Goal: Transaction & Acquisition: Purchase product/service

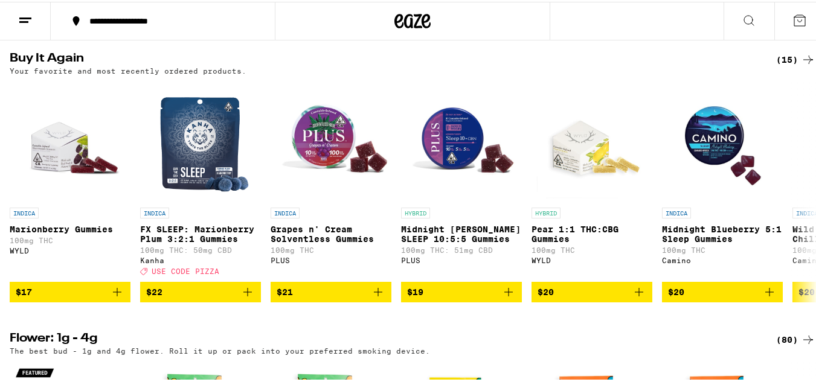
scroll to position [407, 0]
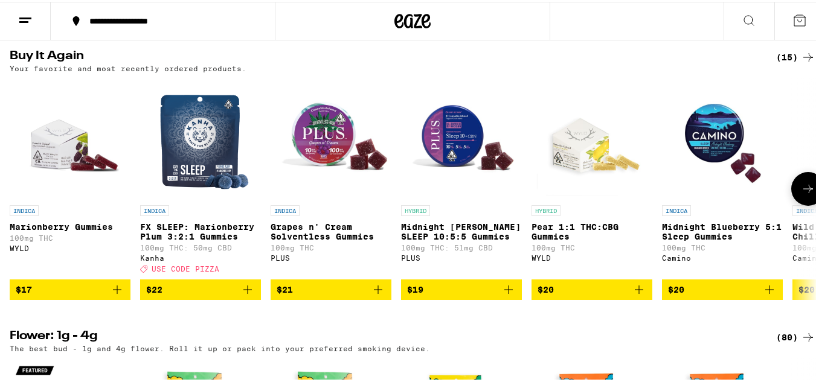
click at [234, 295] on span "$22" at bounding box center [200, 288] width 109 height 14
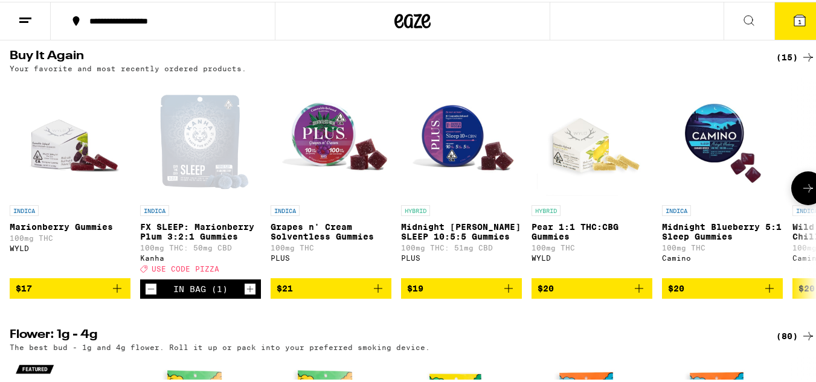
scroll to position [445, 0]
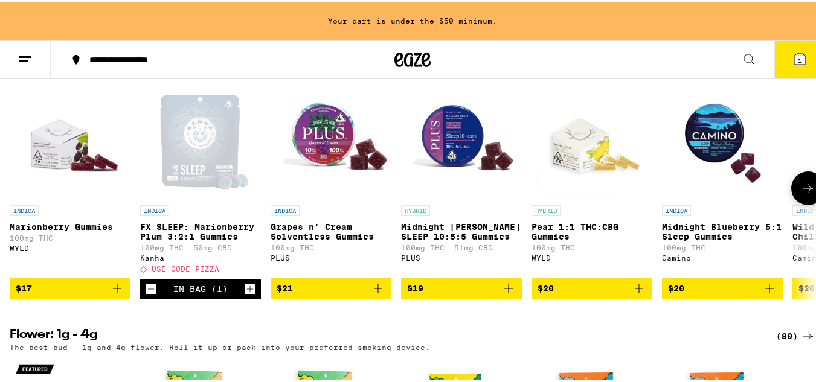
click at [248, 295] on icon "Increment" at bounding box center [250, 287] width 11 height 14
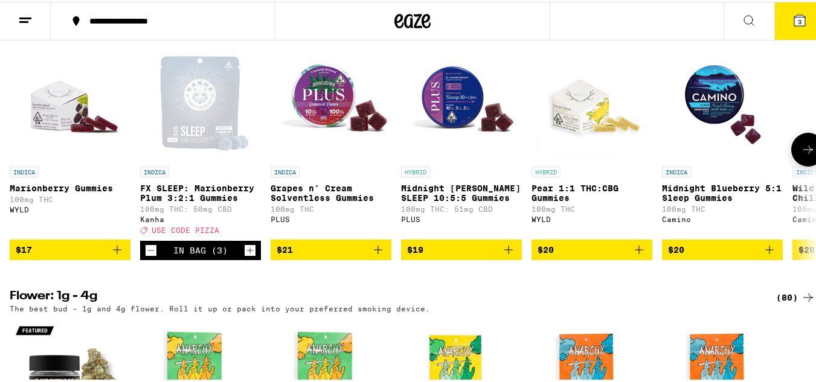
scroll to position [407, 0]
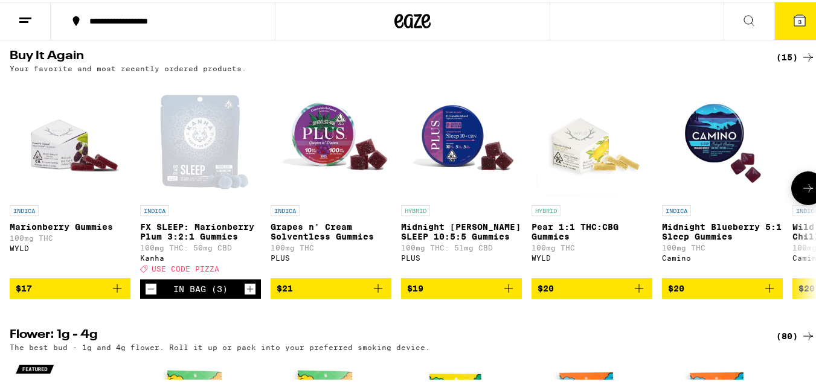
click at [248, 295] on icon "Increment" at bounding box center [250, 287] width 11 height 14
click at [199, 292] on div "In Bag (5)" at bounding box center [200, 288] width 54 height 10
click at [782, 8] on button "5" at bounding box center [800, 19] width 51 height 37
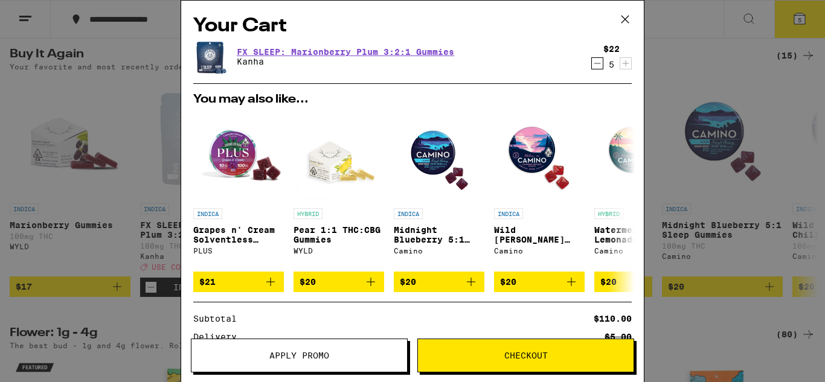
click at [284, 346] on button "Apply Promo" at bounding box center [299, 356] width 217 height 34
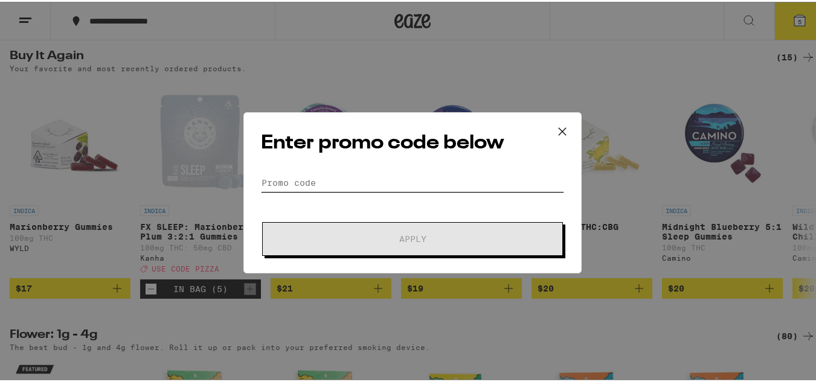
click at [330, 179] on input "Promo Code" at bounding box center [412, 181] width 303 height 18
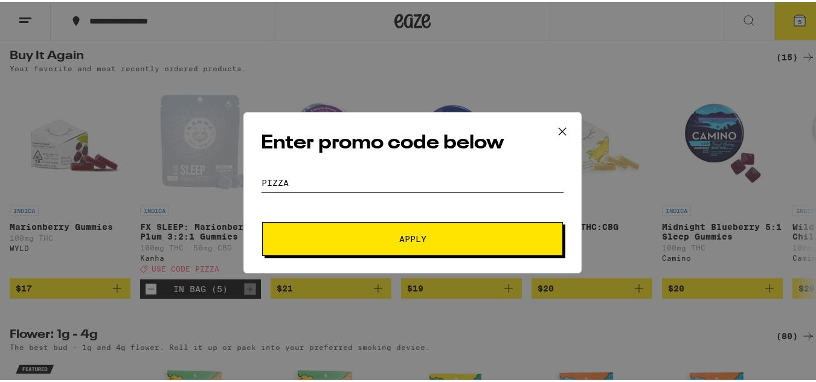
type input "pizza"
click at [371, 235] on span "Apply" at bounding box center [412, 237] width 217 height 8
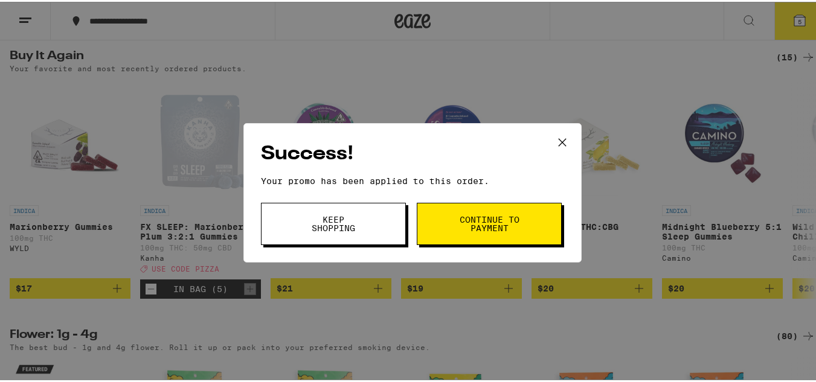
click at [459, 219] on span "Continue to payment" at bounding box center [490, 222] width 62 height 17
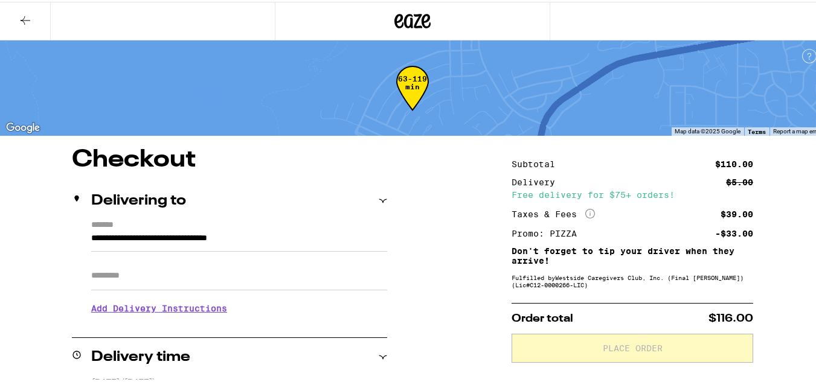
scroll to position [334, 0]
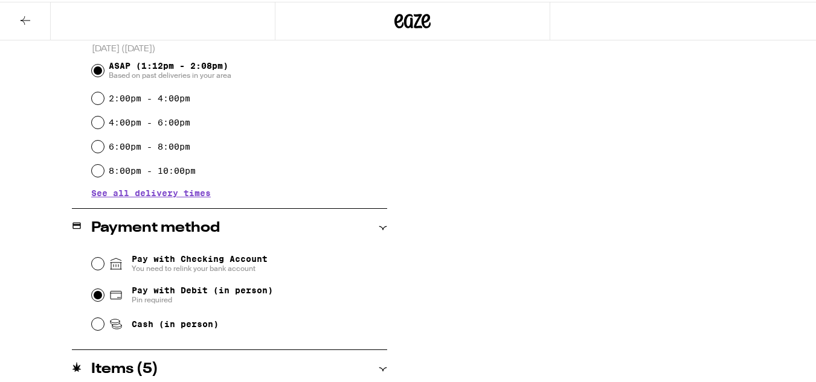
click at [92, 292] on input "Pay with Debit (in person) Pin required" at bounding box center [98, 294] width 12 height 12
radio input "true"
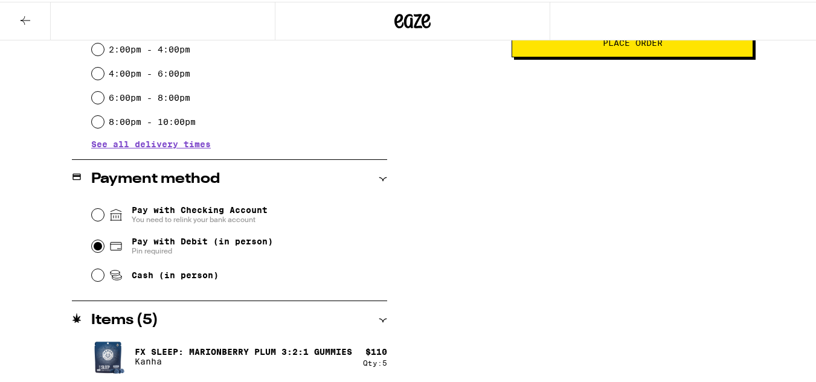
scroll to position [49, 0]
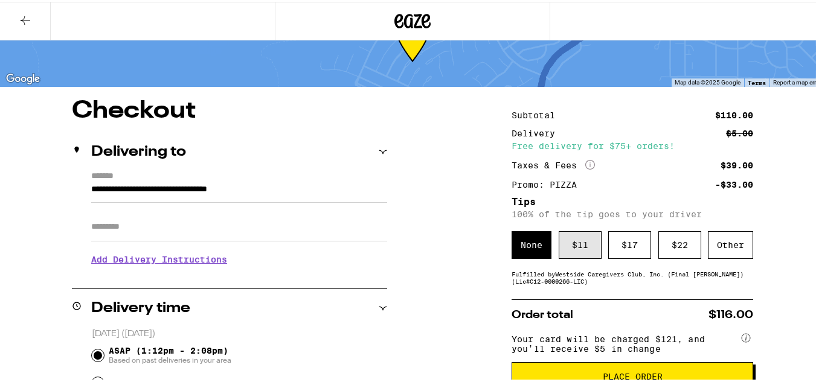
click at [564, 238] on div "$ 11" at bounding box center [580, 244] width 43 height 28
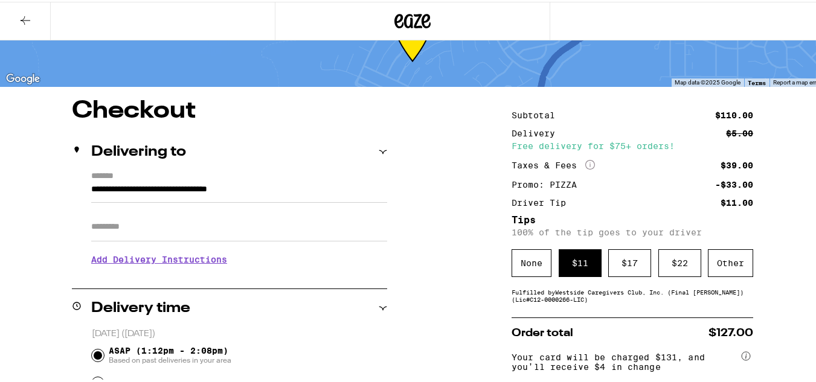
scroll to position [383, 0]
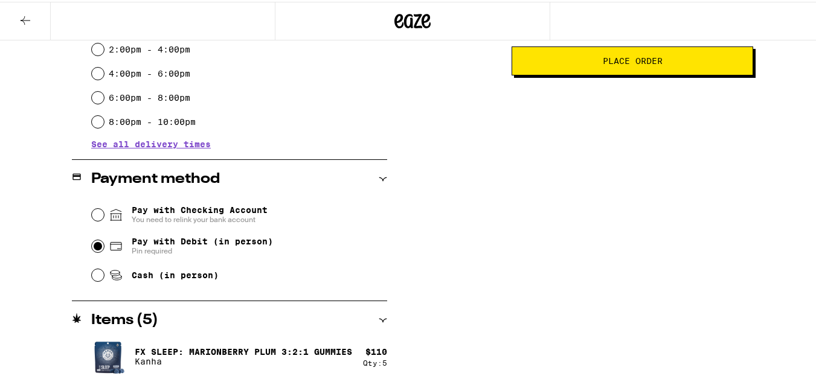
click at [607, 60] on span "Place Order" at bounding box center [633, 59] width 60 height 8
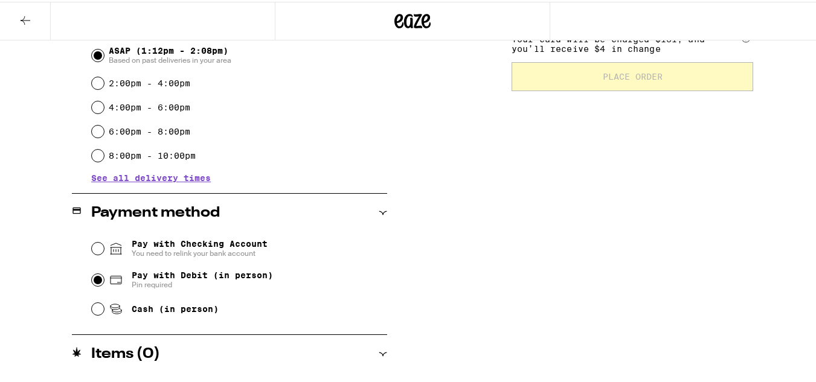
scroll to position [349, 0]
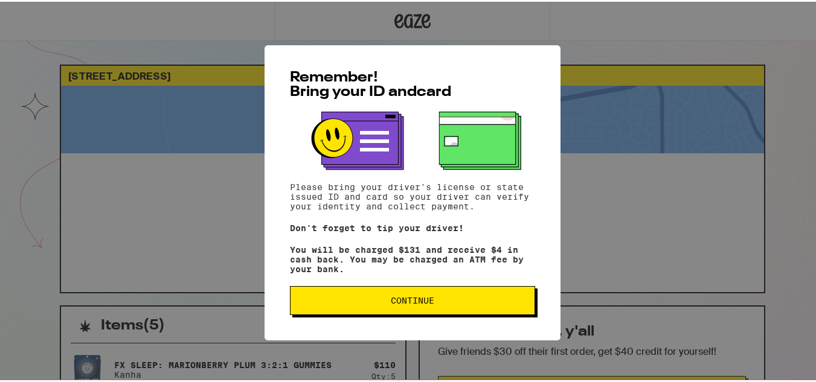
click at [393, 303] on span "Continue" at bounding box center [412, 299] width 43 height 8
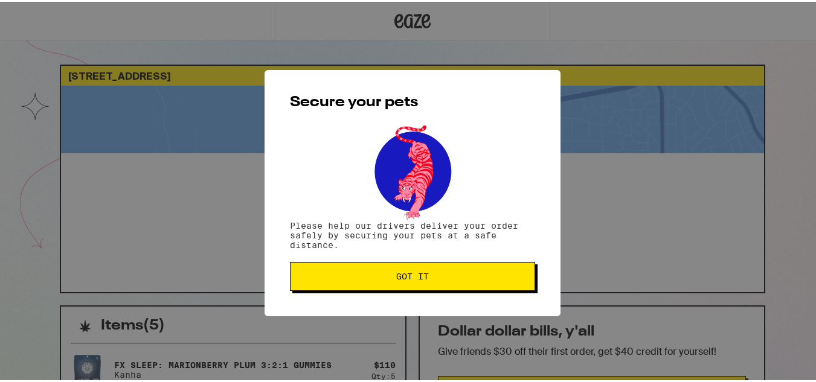
click at [380, 272] on span "Got it" at bounding box center [412, 275] width 225 height 8
